Goal: Task Accomplishment & Management: Manage account settings

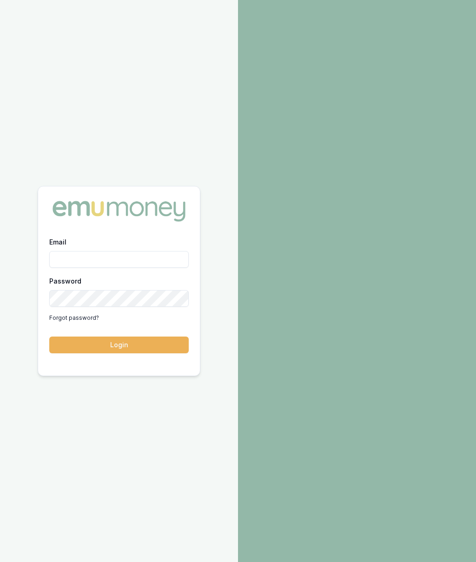
click at [142, 253] on input "Email" at bounding box center [118, 259] width 139 height 17
type input "[PERSON_NAME][EMAIL_ADDRESS][PERSON_NAME][DOMAIN_NAME]"
click at [149, 339] on button "Login" at bounding box center [118, 345] width 139 height 17
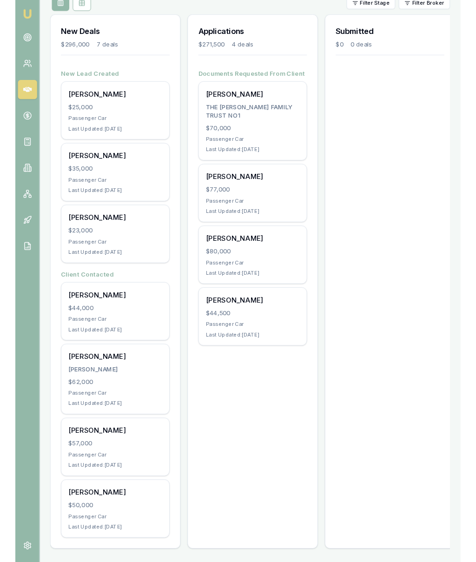
scroll to position [225, 0]
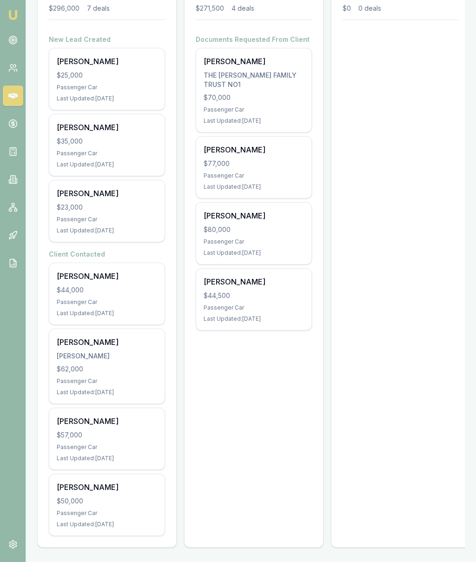
click at [113, 293] on div "$44,000" at bounding box center [107, 290] width 100 height 9
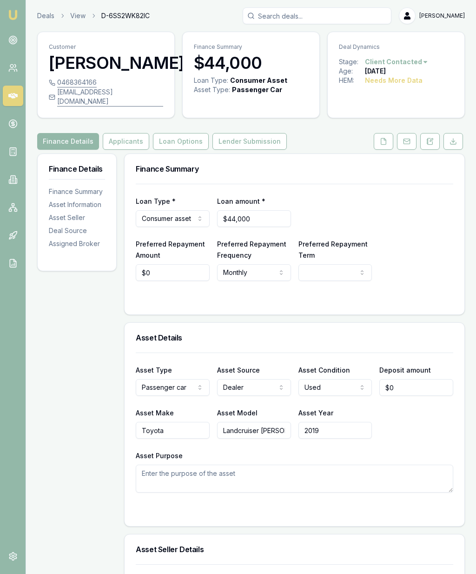
click at [390, 150] on button at bounding box center [384, 141] width 20 height 17
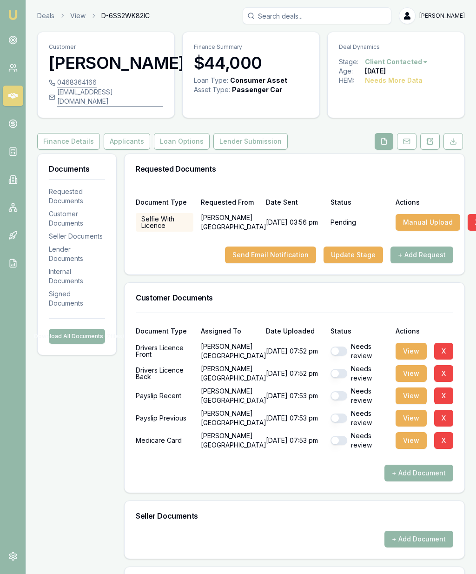
click at [410, 359] on button "View" at bounding box center [411, 351] width 31 height 17
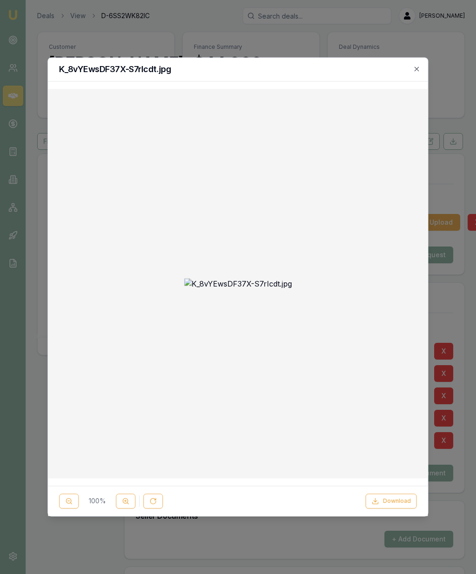
click at [421, 66] on icon "button" at bounding box center [416, 68] width 7 height 7
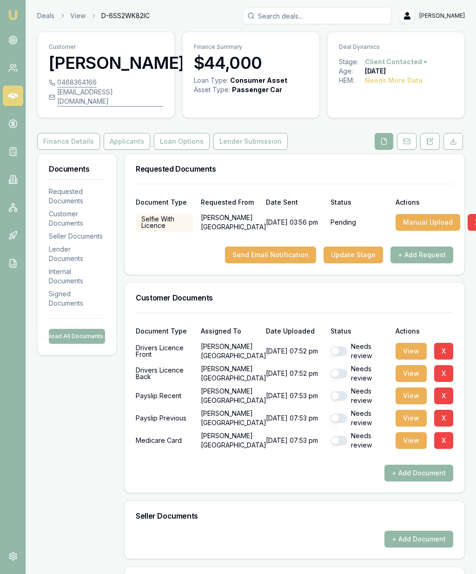
click at [411, 381] on button "View" at bounding box center [411, 373] width 31 height 17
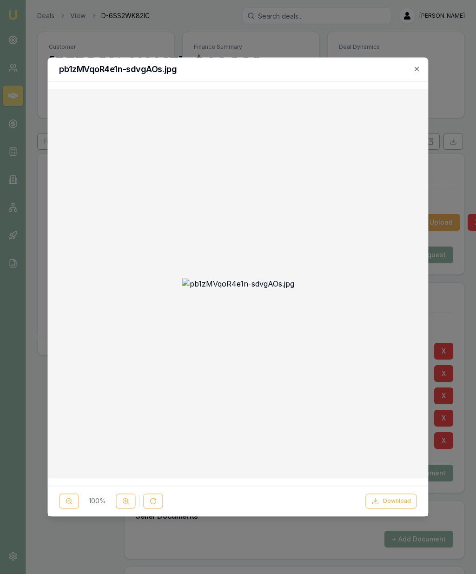
click at [419, 70] on icon "button" at bounding box center [416, 68] width 7 height 7
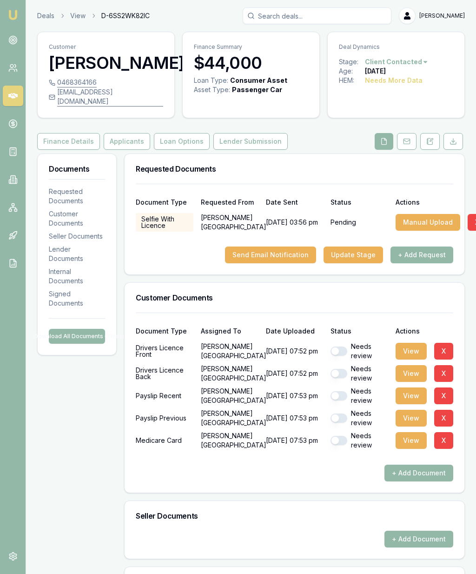
click at [409, 404] on button "View" at bounding box center [411, 395] width 31 height 17
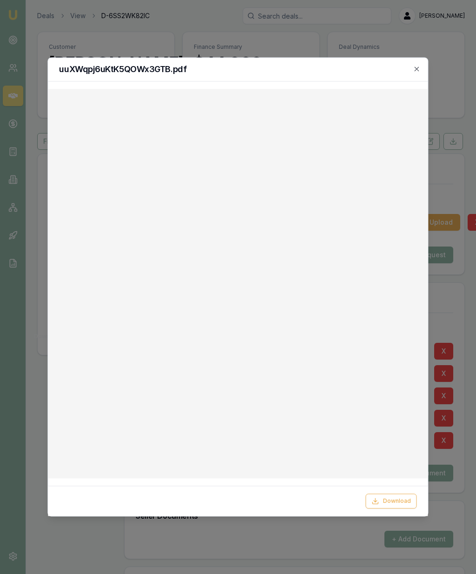
click at [418, 71] on icon "button" at bounding box center [416, 68] width 7 height 7
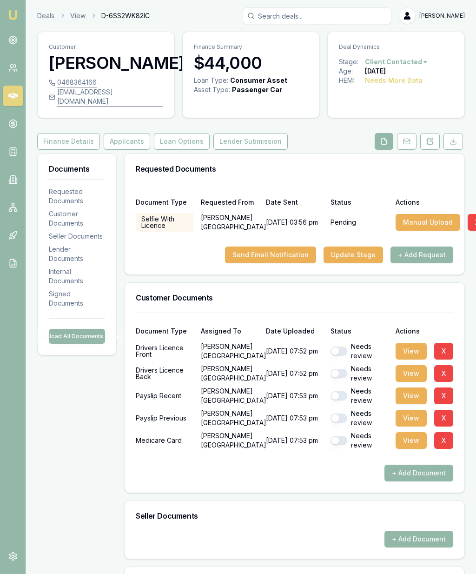
click at [428, 263] on button "+ Add Request" at bounding box center [422, 254] width 63 height 17
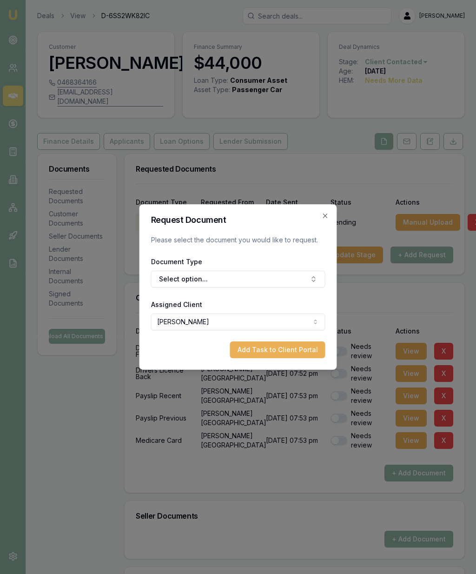
click at [265, 278] on button "Select option..." at bounding box center [238, 279] width 174 height 17
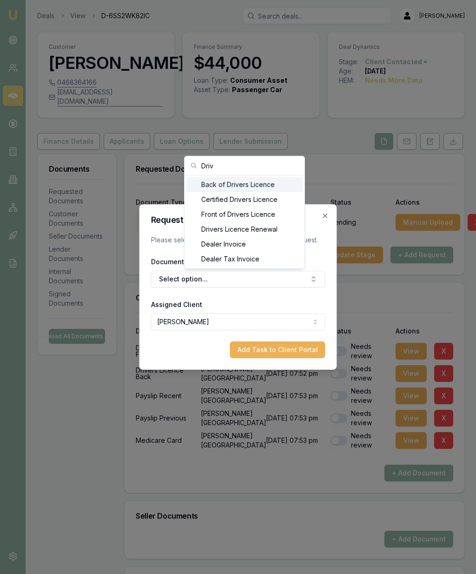
type input "Driv"
click at [249, 213] on div "Front of Drivers Licence" at bounding box center [244, 214] width 116 height 15
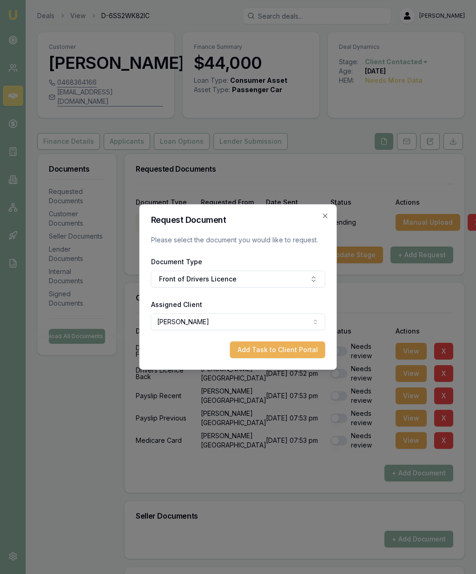
click at [291, 356] on button "Add Task to Client Portal" at bounding box center [277, 349] width 95 height 17
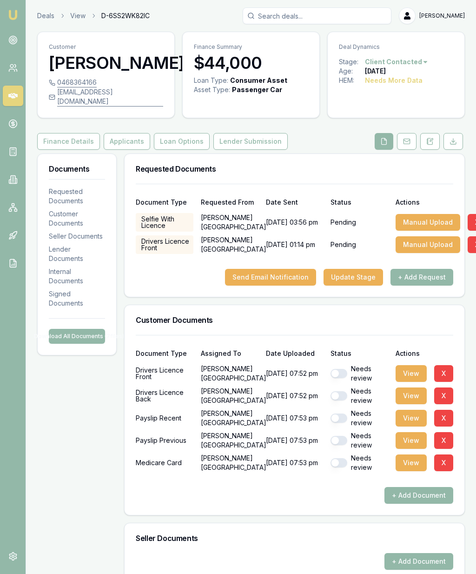
click at [426, 283] on button "+ Add Request" at bounding box center [422, 277] width 63 height 17
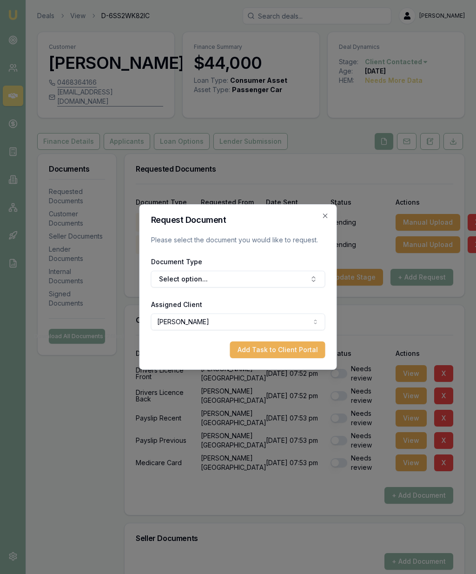
click at [283, 279] on button "Select option..." at bounding box center [238, 279] width 174 height 17
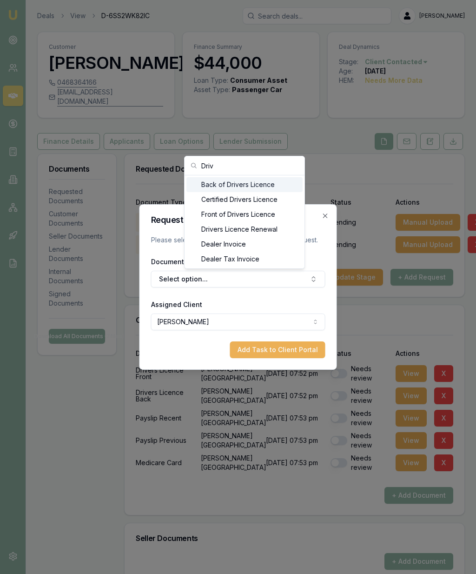
type input "Driv"
click at [260, 187] on div "Back of Drivers Licence" at bounding box center [244, 184] width 116 height 15
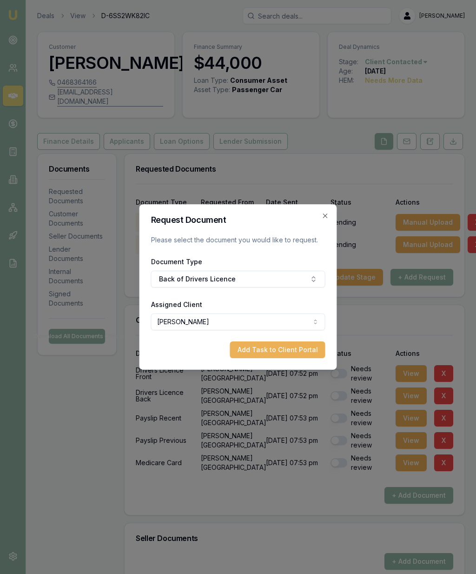
click at [279, 353] on button "Add Task to Client Portal" at bounding box center [277, 349] width 95 height 17
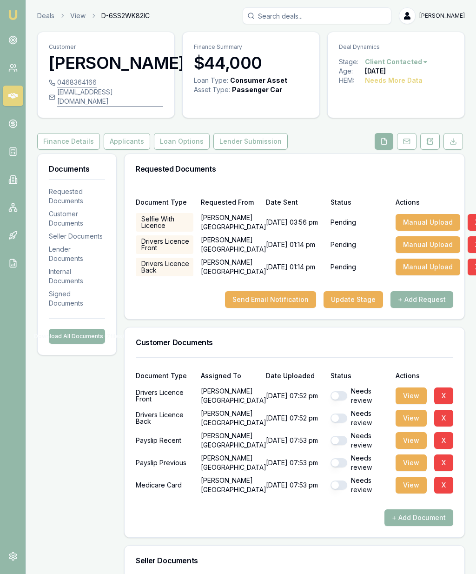
click at [339, 400] on button "button" at bounding box center [339, 395] width 17 height 9
checkbox input "true"
click at [339, 423] on button "button" at bounding box center [339, 417] width 17 height 9
checkbox input "true"
click at [340, 443] on div "Needs review" at bounding box center [360, 440] width 58 height 19
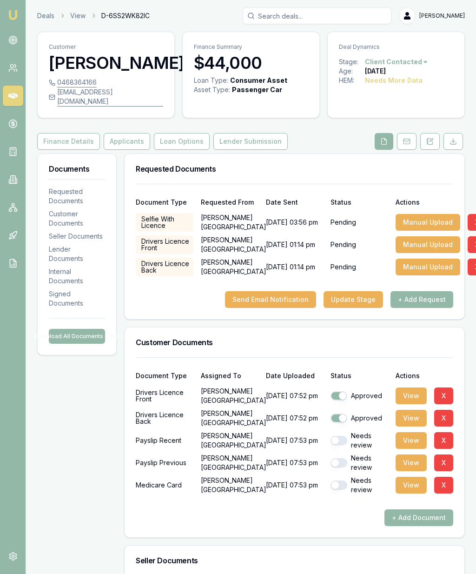
checkbox input "false"
checkbox input "true"
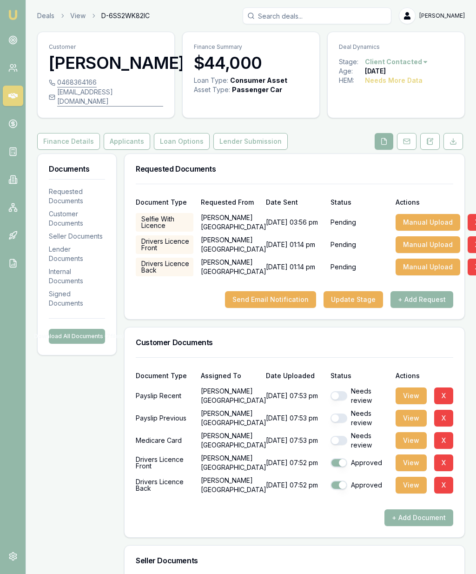
click at [341, 445] on button "button" at bounding box center [339, 440] width 17 height 9
checkbox input "true"
click at [336, 423] on button "button" at bounding box center [339, 417] width 17 height 9
checkbox input "true"
click at [338, 400] on button "button" at bounding box center [339, 395] width 17 height 9
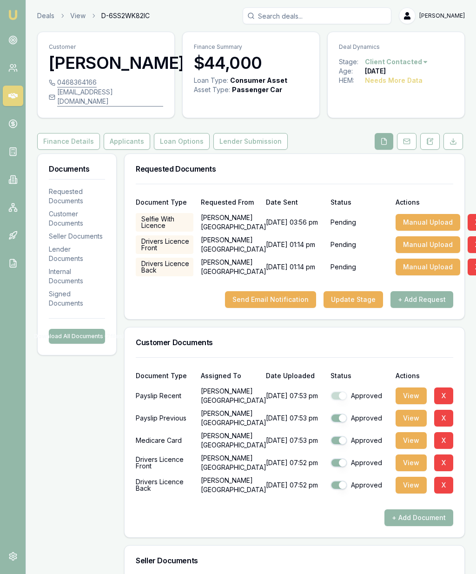
checkbox input "true"
